Goal: Task Accomplishment & Management: Use online tool/utility

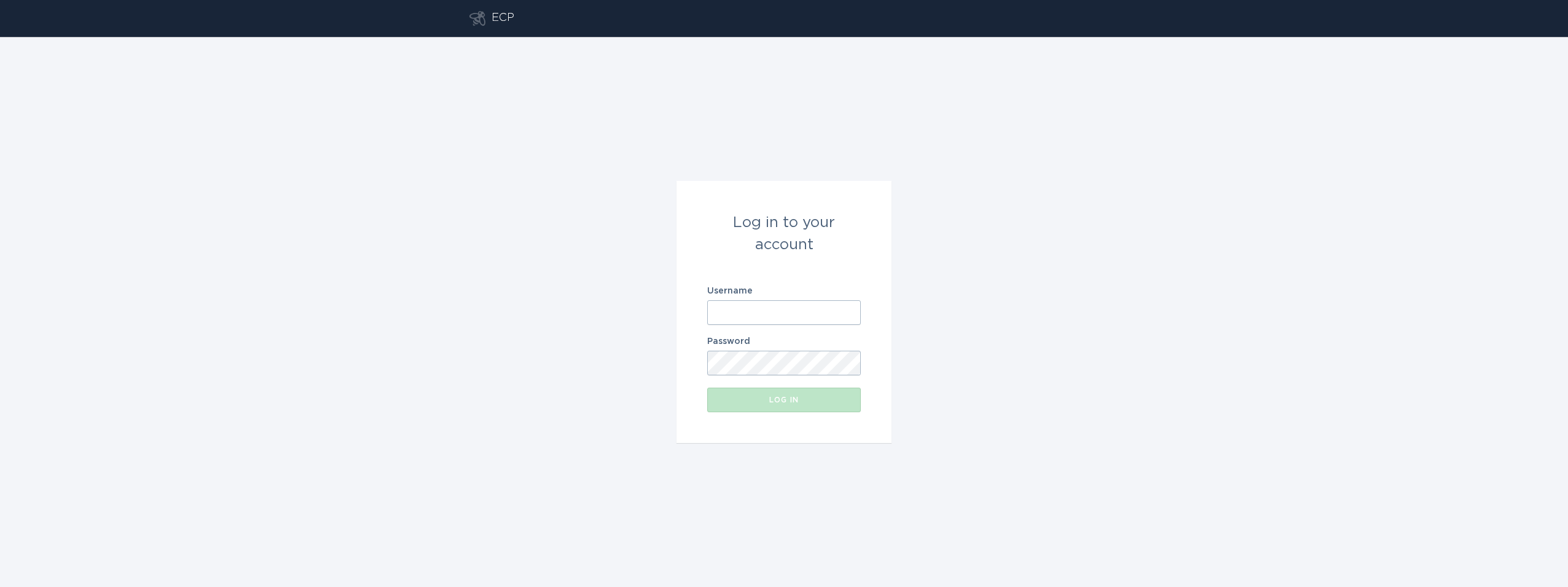
type input "[PERSON_NAME][EMAIL_ADDRESS][DOMAIN_NAME]"
click at [706, 392] on form "Log in to your account Username [PERSON_NAME][EMAIL_ADDRESS][DOMAIN_NAME] Passw…" at bounding box center [784, 312] width 215 height 262
click at [717, 397] on div "Log in" at bounding box center [784, 399] width 142 height 7
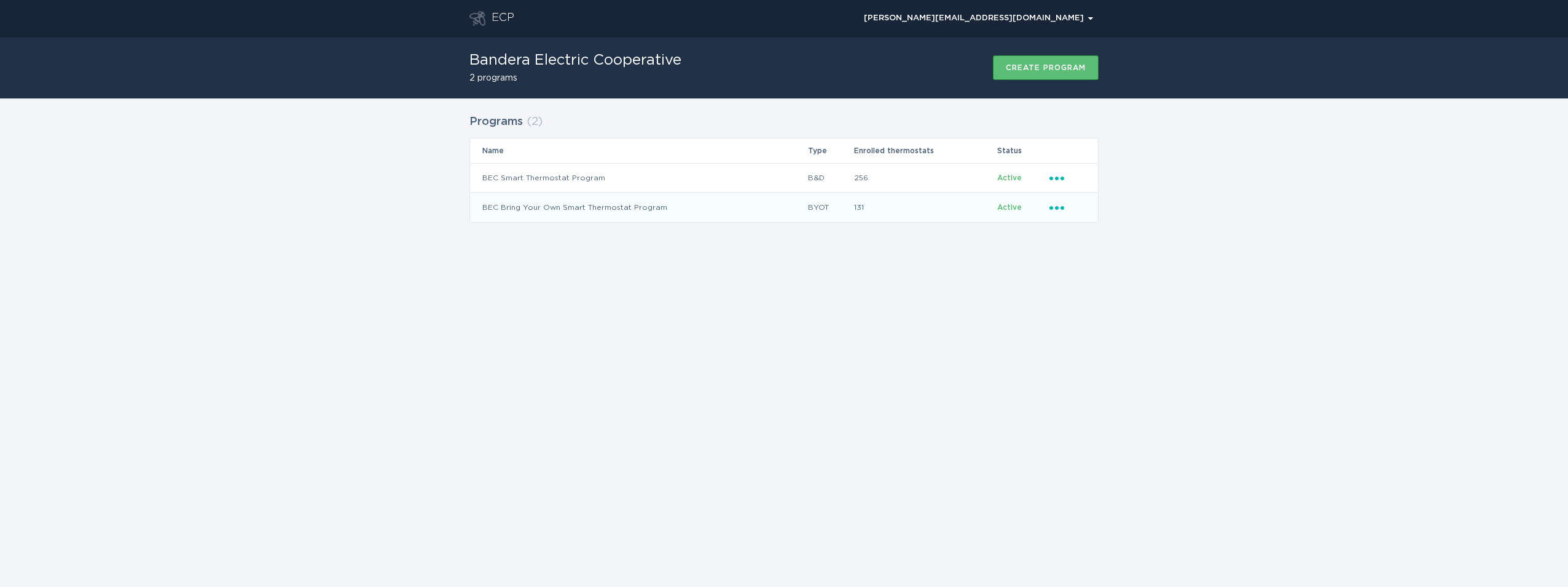
click at [1061, 209] on icon "Ellipsis" at bounding box center [1058, 205] width 17 height 11
click at [1097, 333] on div "Upload reviewed applicants" at bounding box center [1114, 348] width 128 height 42
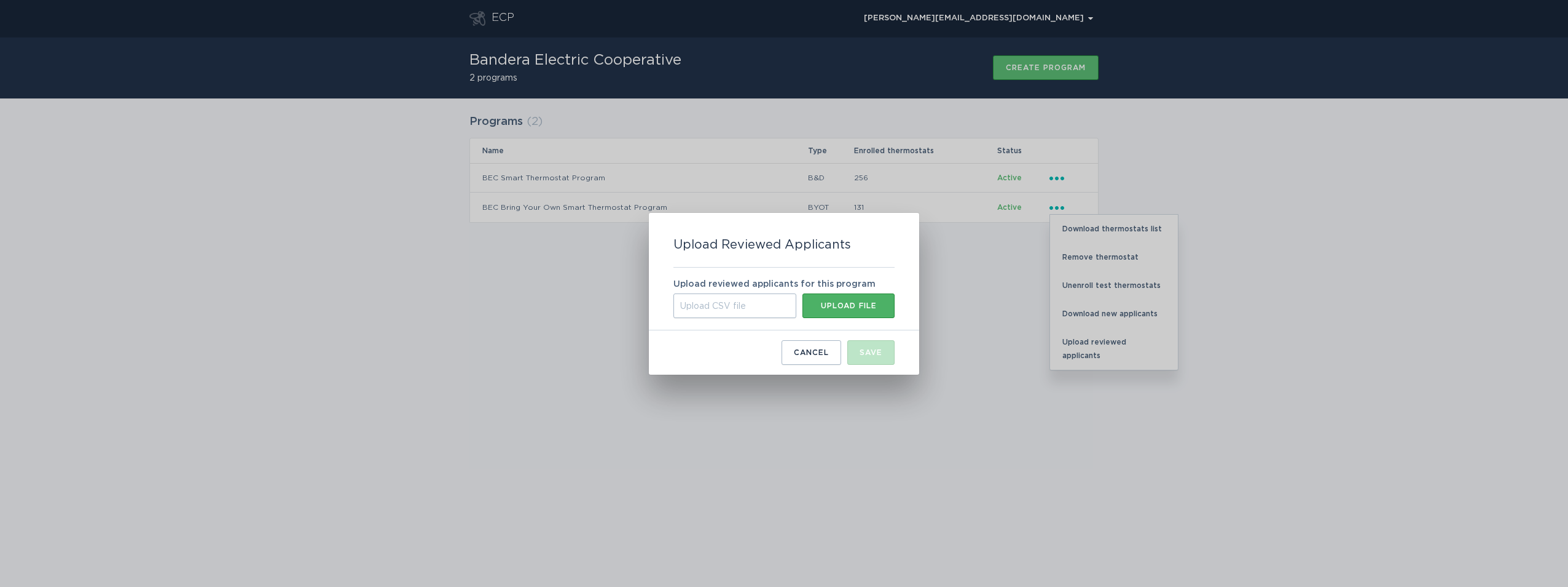
click at [838, 302] on div "Upload file" at bounding box center [848, 305] width 80 height 7
type input "C:\fakepath\08.14.2025.csv"
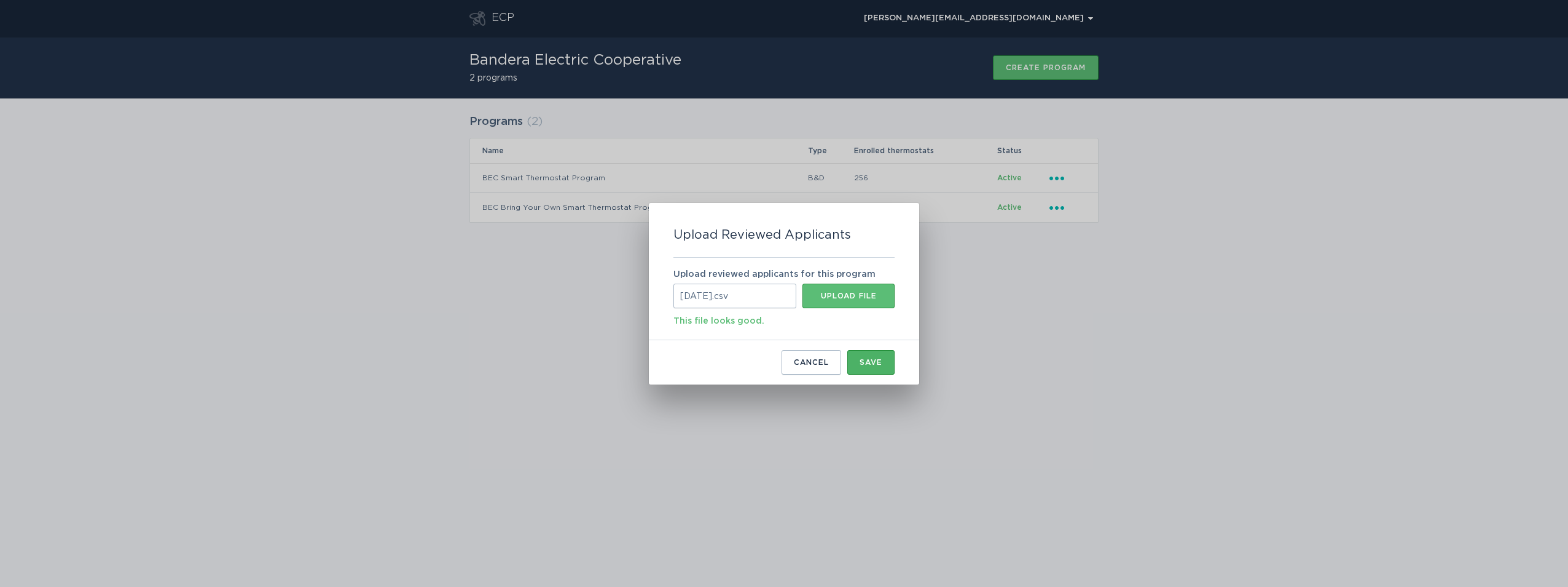
click at [866, 363] on div "Save" at bounding box center [871, 362] width 23 height 7
